Goal: Task Accomplishment & Management: Complete application form

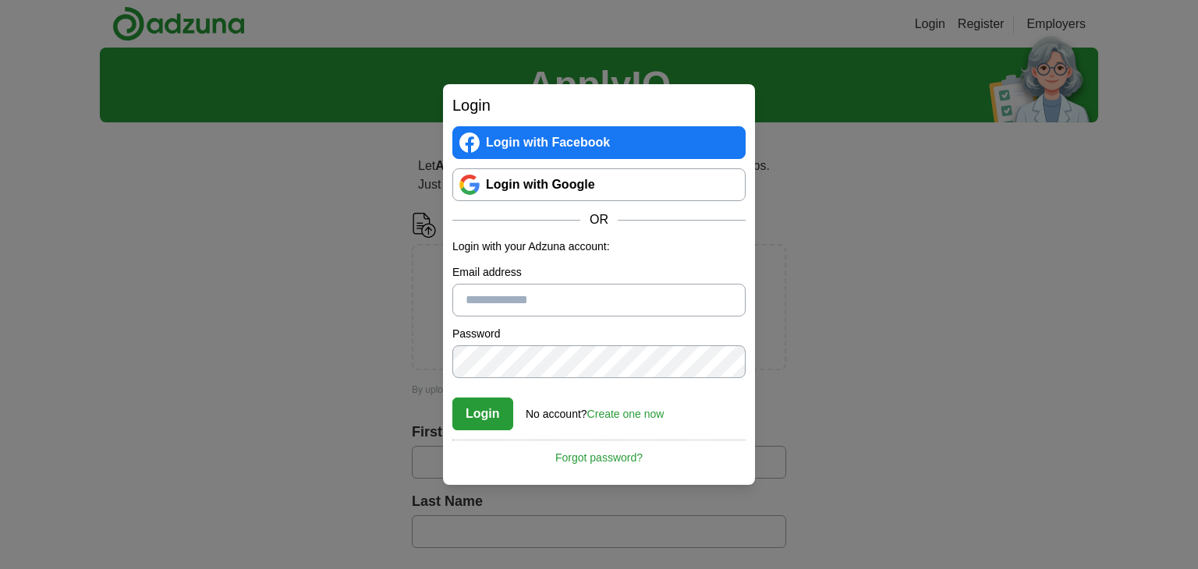
click at [540, 196] on link "Login with Google" at bounding box center [598, 184] width 293 height 33
